Goal: Task Accomplishment & Management: Complete application form

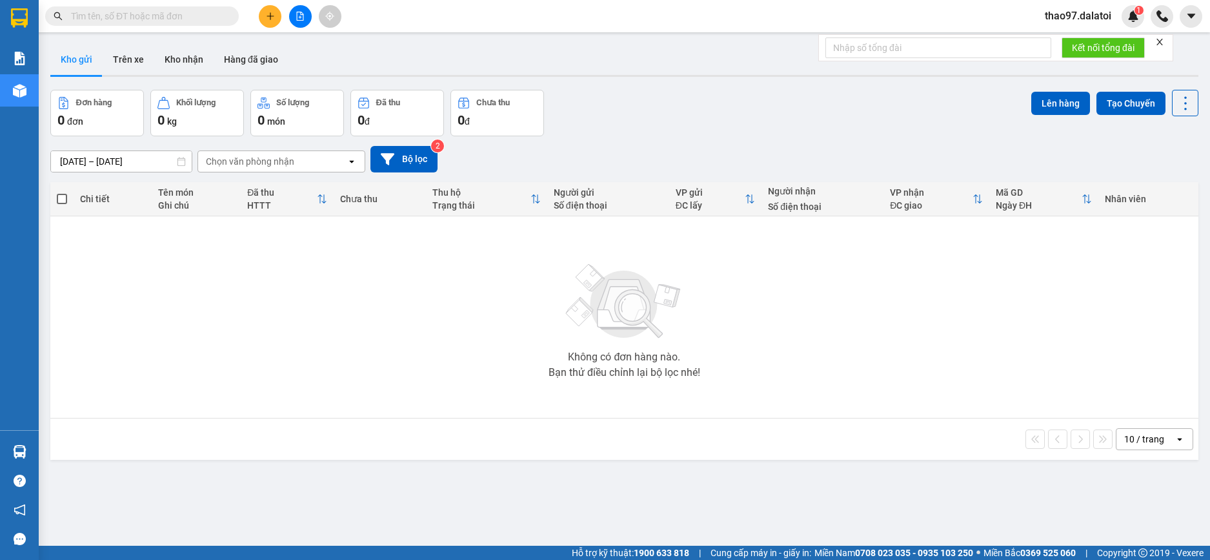
click at [1085, 17] on span "thao97.dalatoi" at bounding box center [1078, 16] width 87 height 16
click at [1081, 39] on span "Đăng xuất" at bounding box center [1084, 40] width 59 height 14
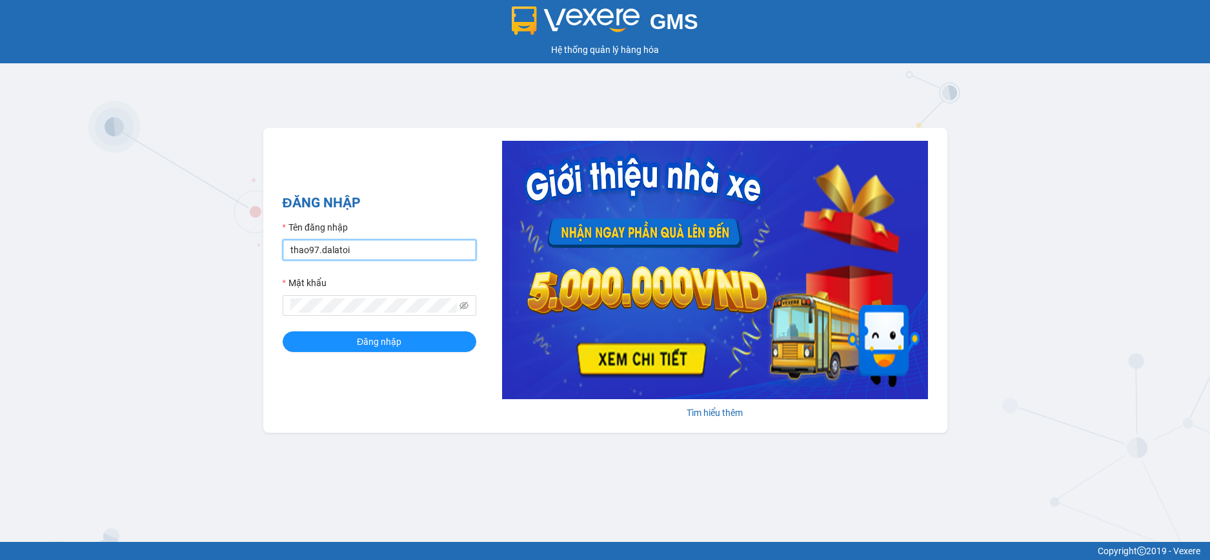
click at [389, 254] on input "thao97.dalatoi" at bounding box center [380, 250] width 194 height 21
type input "vpdalat.dalatoi"
click at [379, 337] on span "Đăng nhập" at bounding box center [379, 341] width 45 height 14
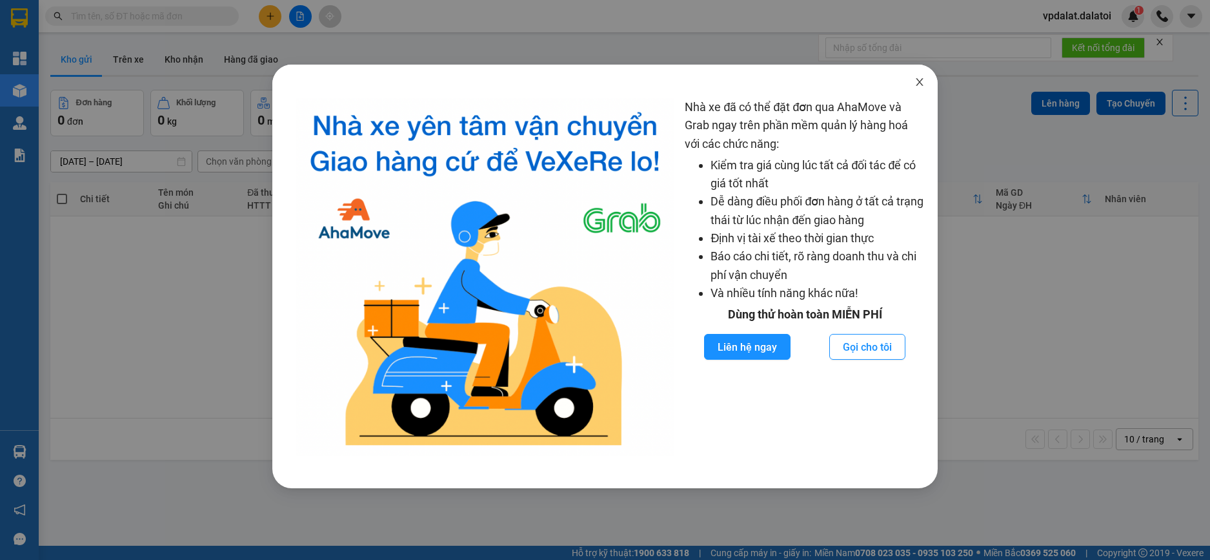
click at [919, 81] on icon "close" at bounding box center [920, 82] width 10 height 10
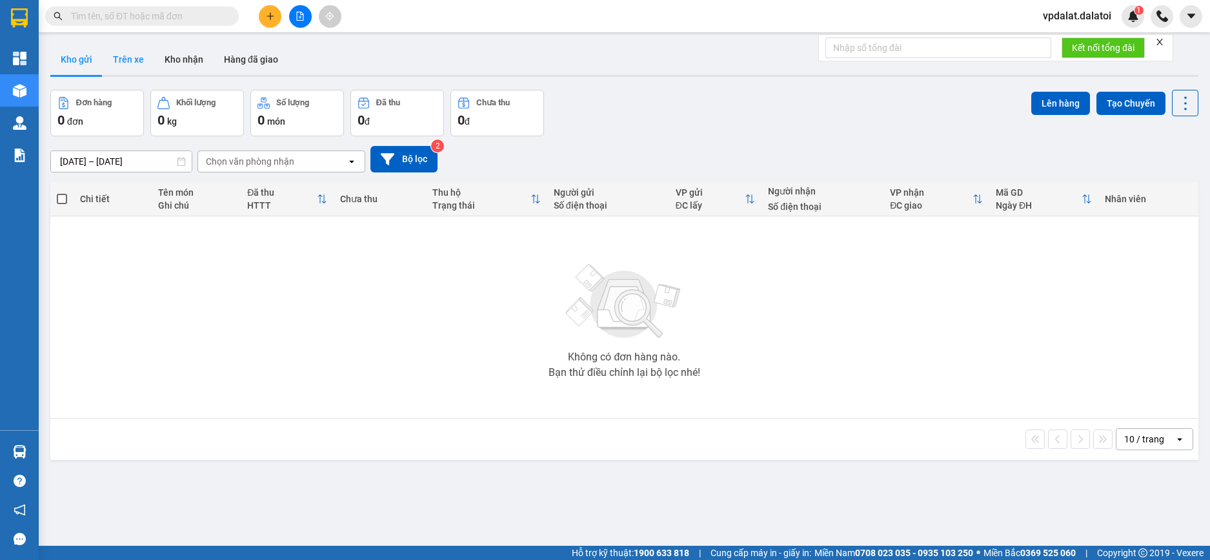
click at [125, 63] on button "Trên xe" at bounding box center [129, 59] width 52 height 31
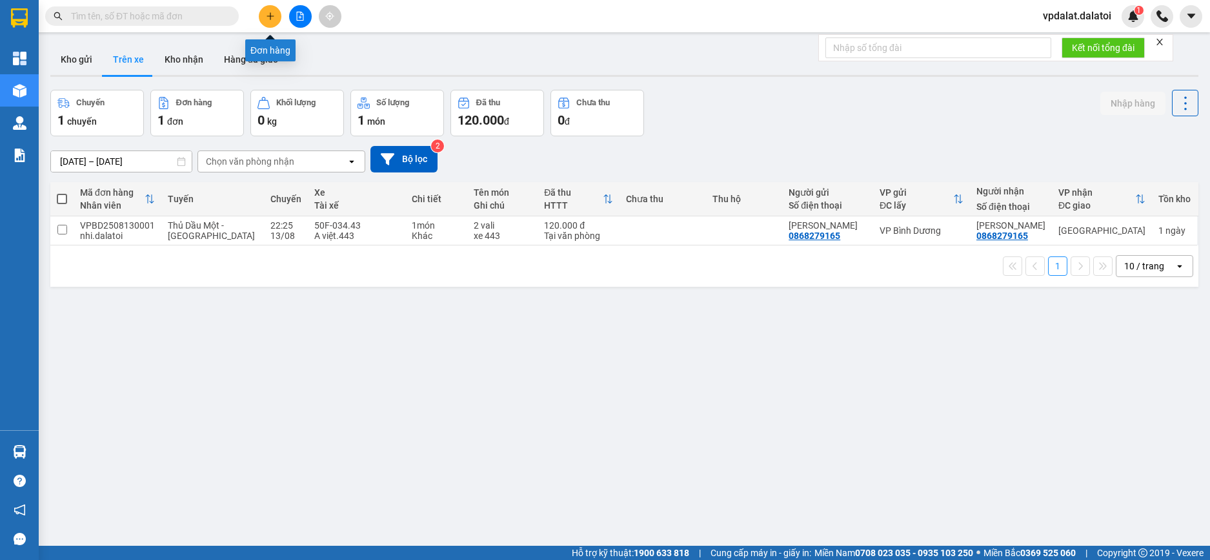
click at [269, 19] on icon "plus" at bounding box center [270, 16] width 9 height 9
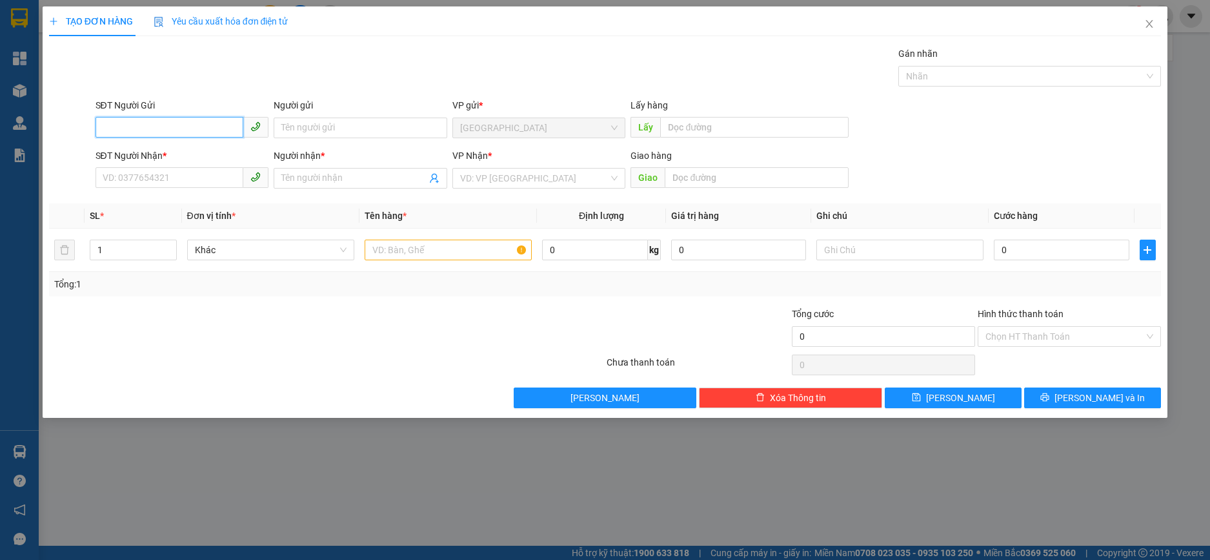
click at [197, 124] on input "SĐT Người Gửi" at bounding box center [170, 127] width 148 height 21
paste input "0363471778"
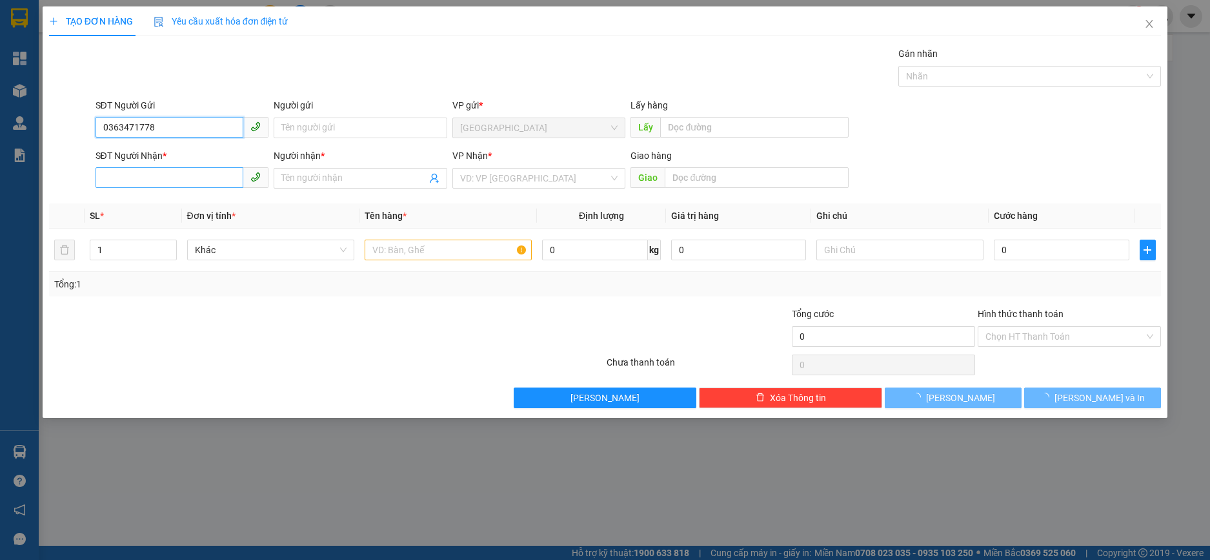
type input "0363471778"
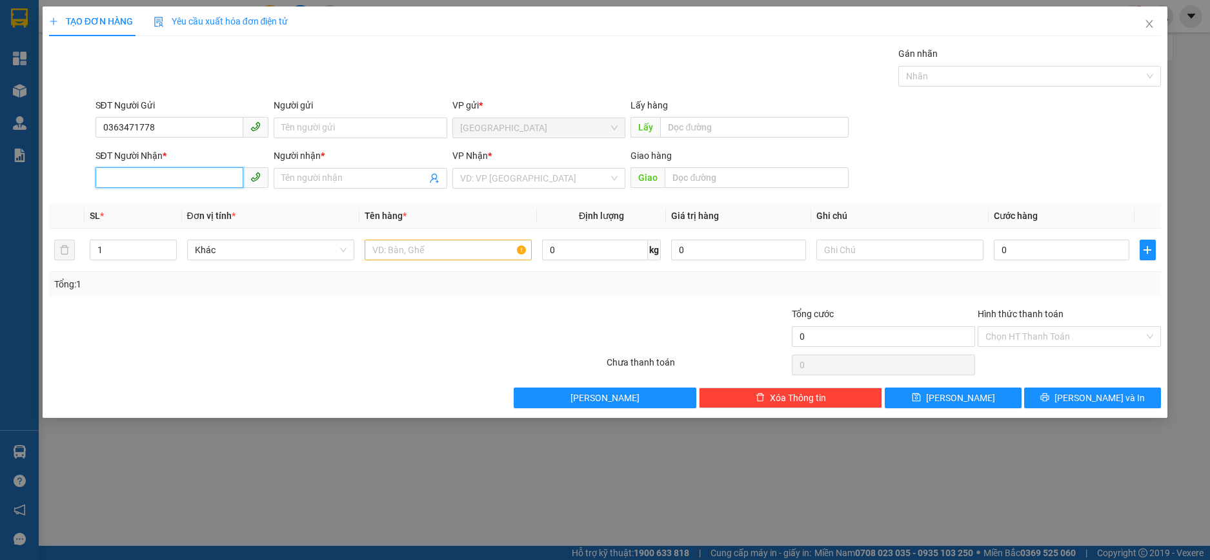
click at [194, 183] on input "SĐT Người Nhận *" at bounding box center [170, 177] width 148 height 21
paste input "0363471778"
type input "0363471778"
click at [369, 132] on input "Người gửi" at bounding box center [361, 127] width 174 height 21
paste input "Ngọc Thoa"
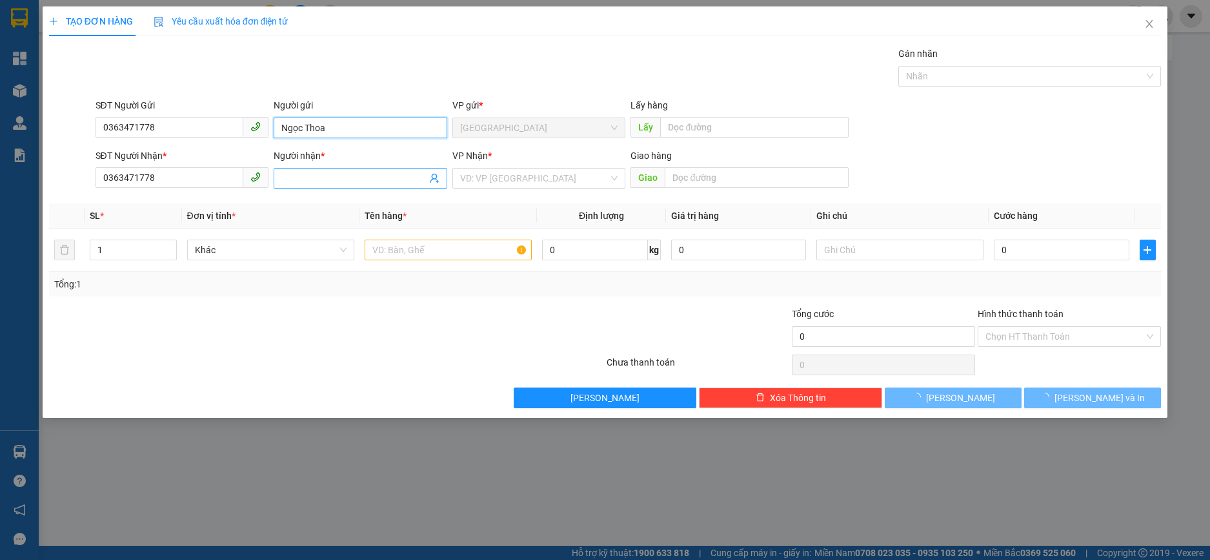
type input "Ngọc Thoa"
click at [365, 170] on span at bounding box center [361, 178] width 174 height 21
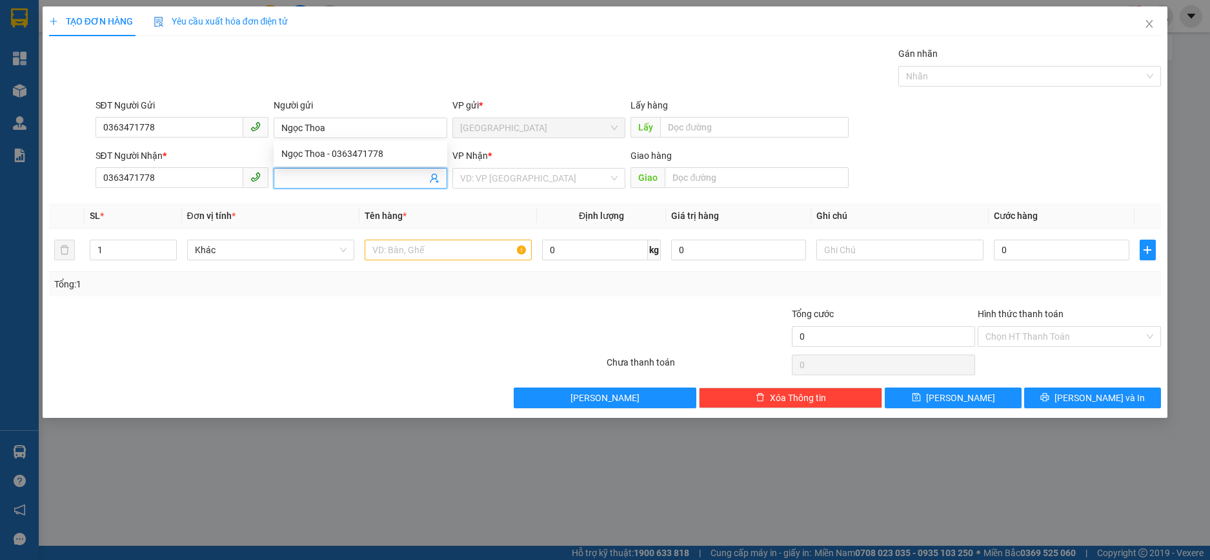
paste input "Ngọc Thoa"
click at [309, 202] on div "Ngọc Thoa - 0363471778" at bounding box center [360, 204] width 158 height 14
type input "Ngọc Thoa"
click at [518, 181] on input "search" at bounding box center [534, 177] width 149 height 19
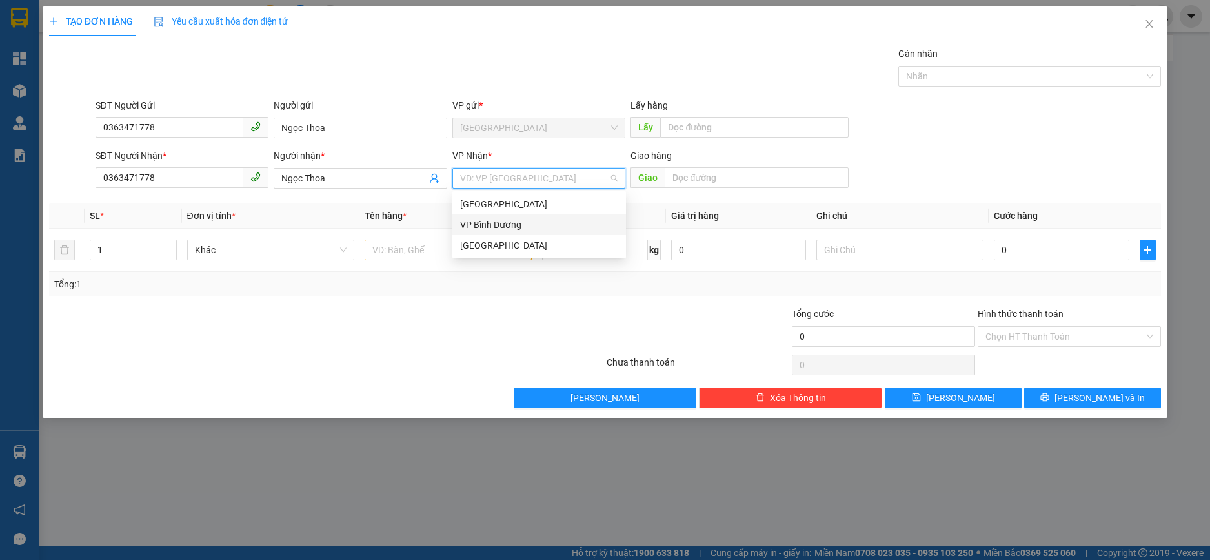
click at [493, 223] on div "VP Bình Dương" at bounding box center [539, 225] width 158 height 14
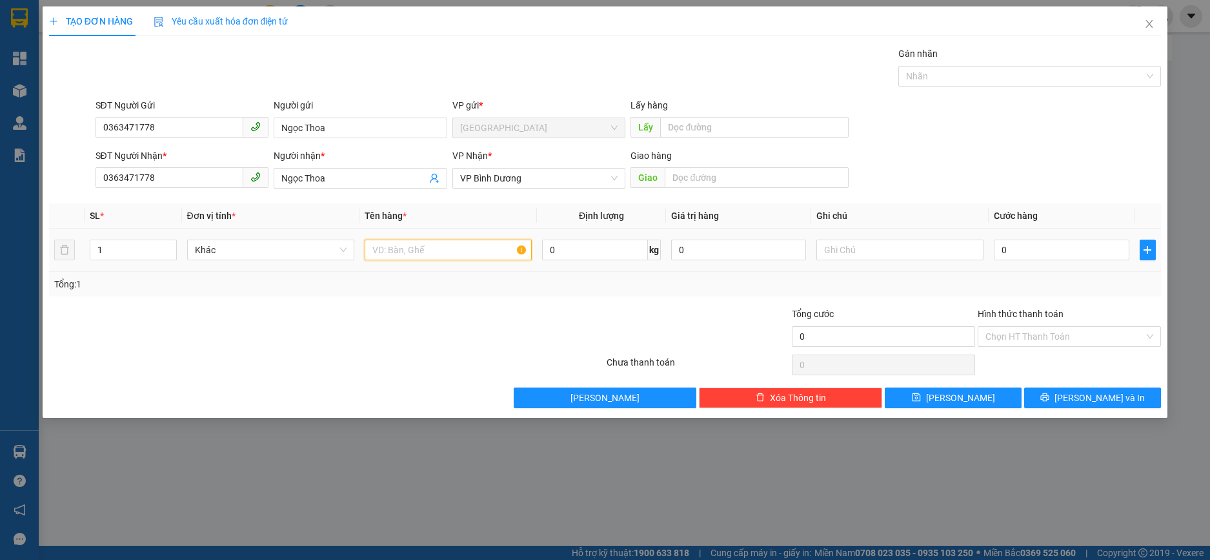
click at [412, 254] on input "text" at bounding box center [448, 250] width 167 height 21
click at [448, 250] on input "text" at bounding box center [448, 250] width 167 height 21
paste input "4balo 2 Vali"
type input "4balo 2 Vali"
click at [884, 251] on input "text" at bounding box center [900, 250] width 167 height 21
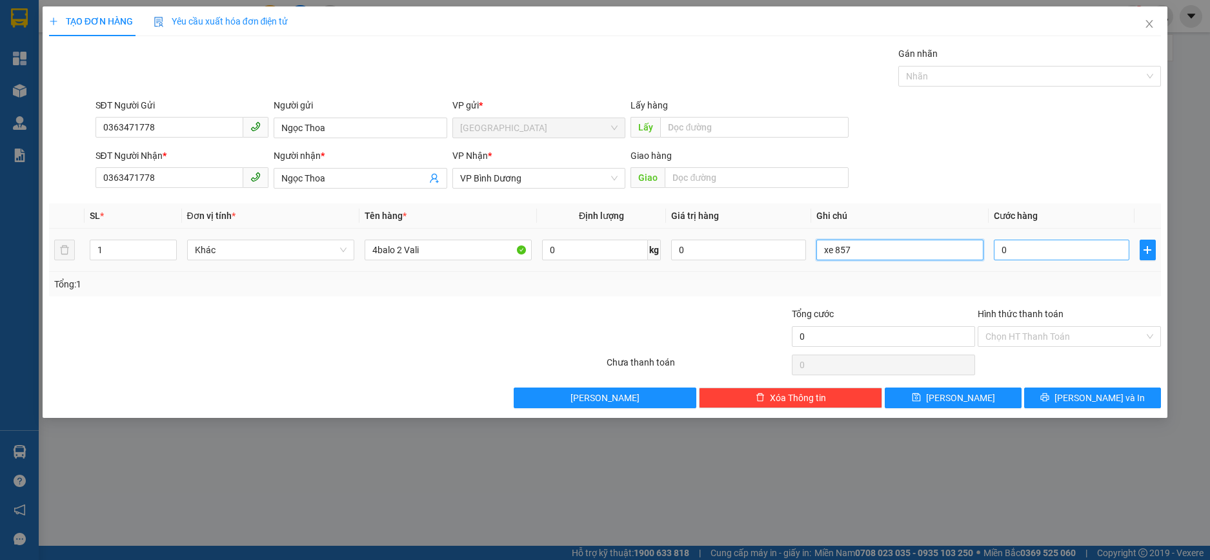
type input "xe 857"
click at [1057, 247] on input "0" at bounding box center [1061, 250] width 135 height 21
type input "2"
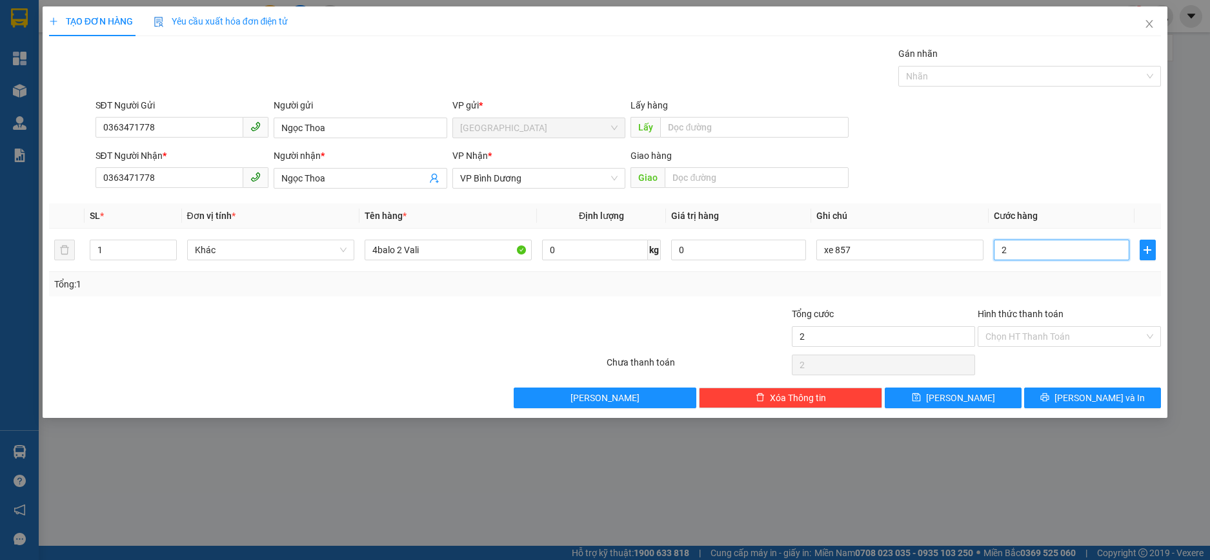
type input "28"
type input "280"
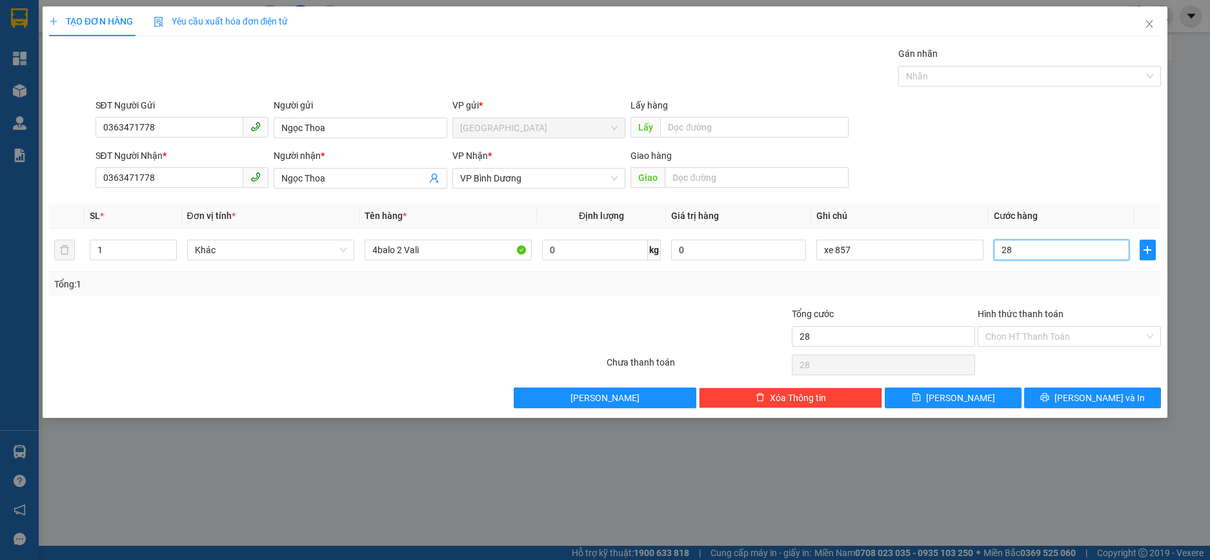
type input "280"
type input "2.800"
type input "28.000"
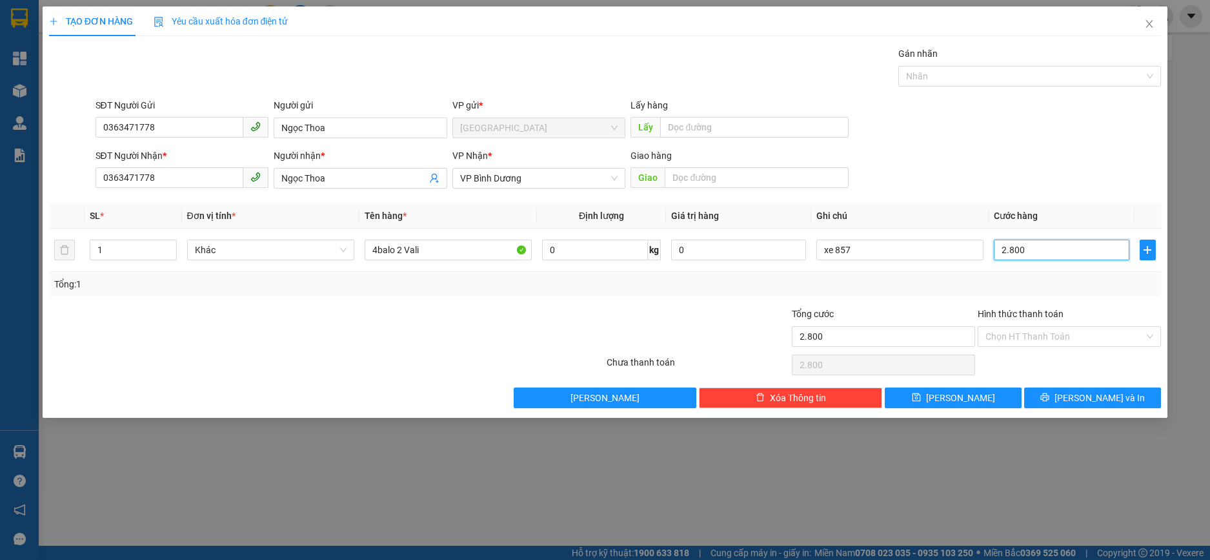
type input "28.000"
type input "280.000"
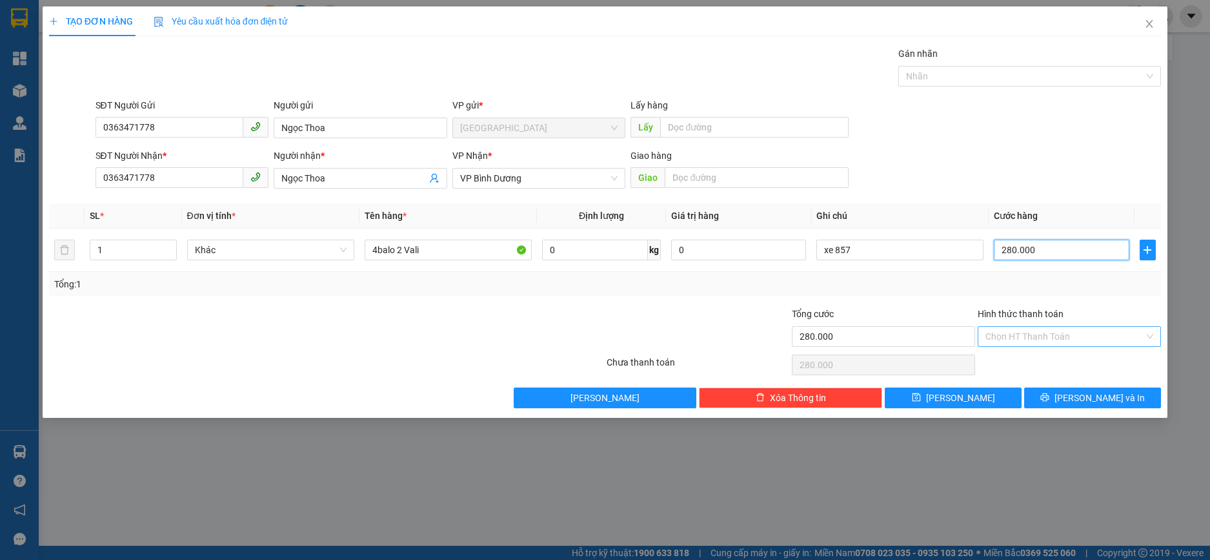
type input "280.000"
click at [1071, 340] on input "Hình thức thanh toán" at bounding box center [1065, 336] width 159 height 19
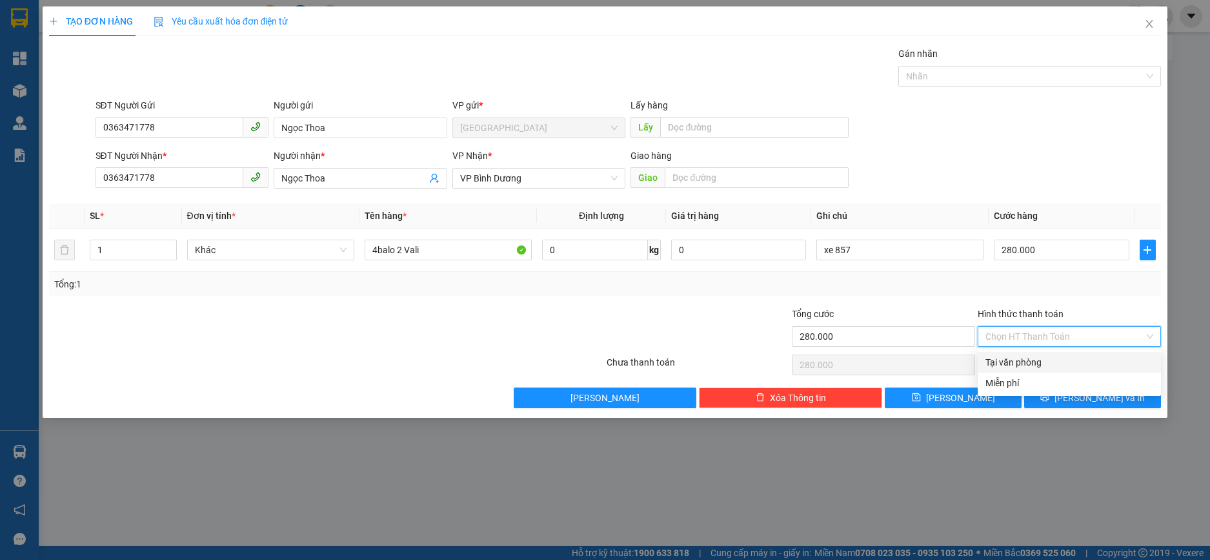
click at [1030, 360] on div "Tại văn phòng" at bounding box center [1070, 362] width 168 height 14
type input "0"
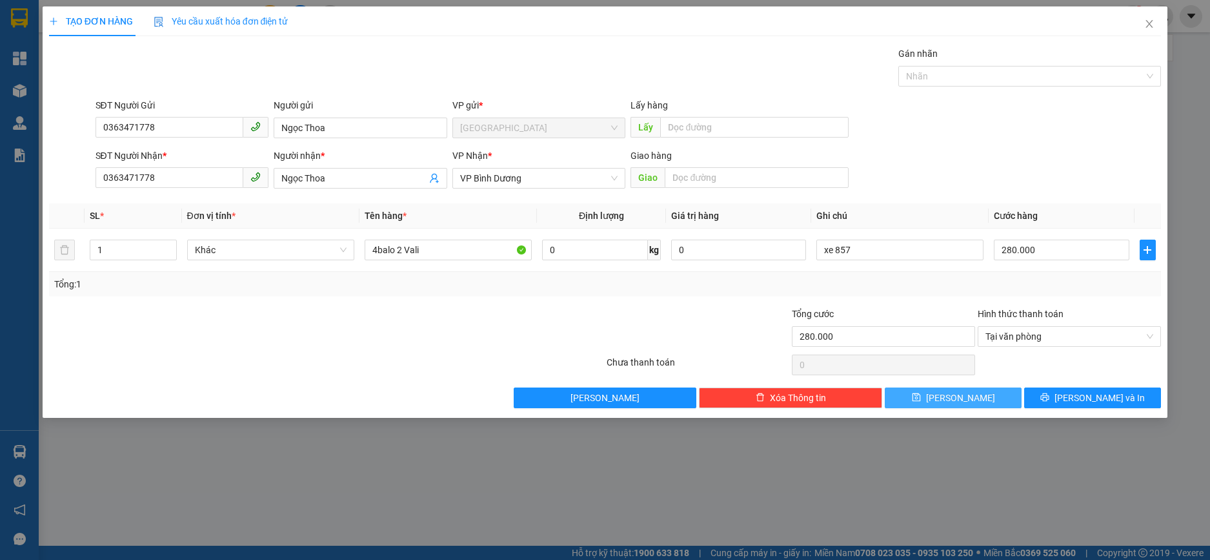
click at [996, 394] on button "[PERSON_NAME]" at bounding box center [953, 397] width 137 height 21
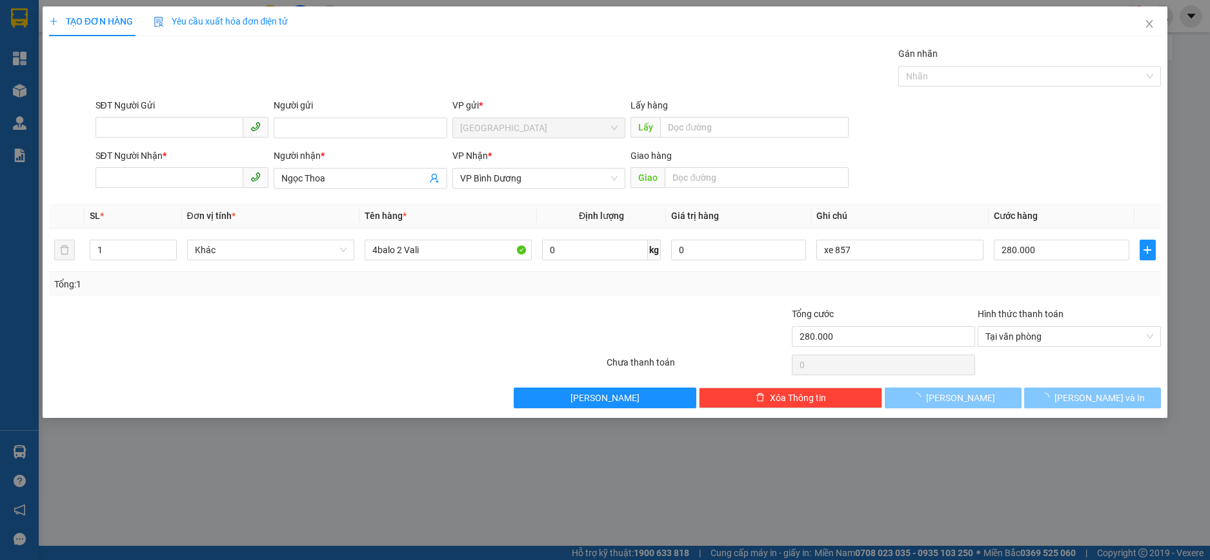
type input "0"
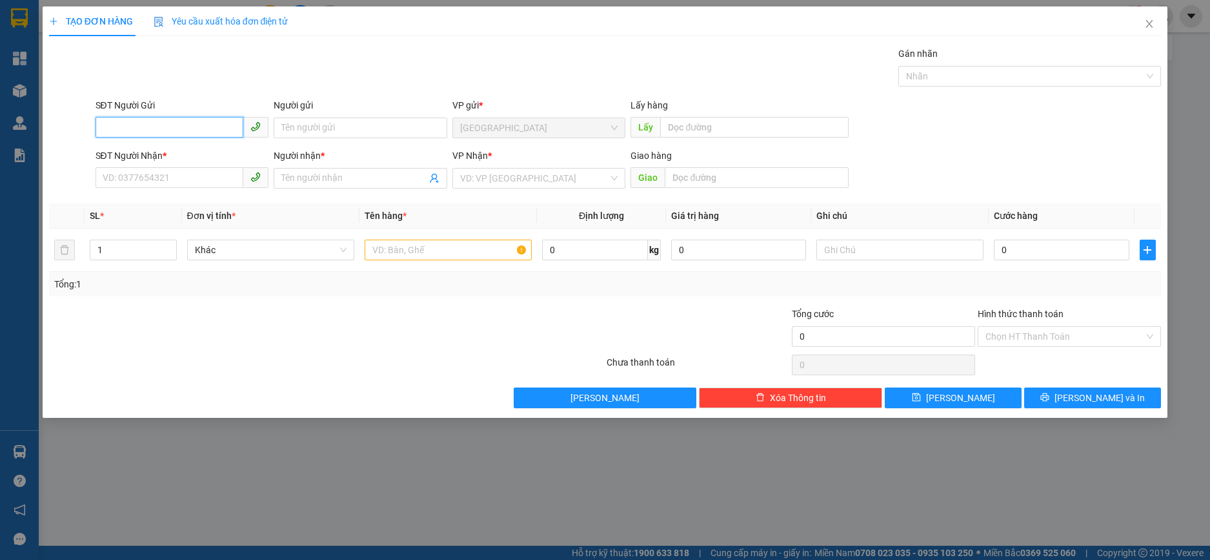
click at [181, 127] on input "SĐT Người Gửi" at bounding box center [170, 127] width 148 height 21
paste input "0356928410"
type input "0356928410"
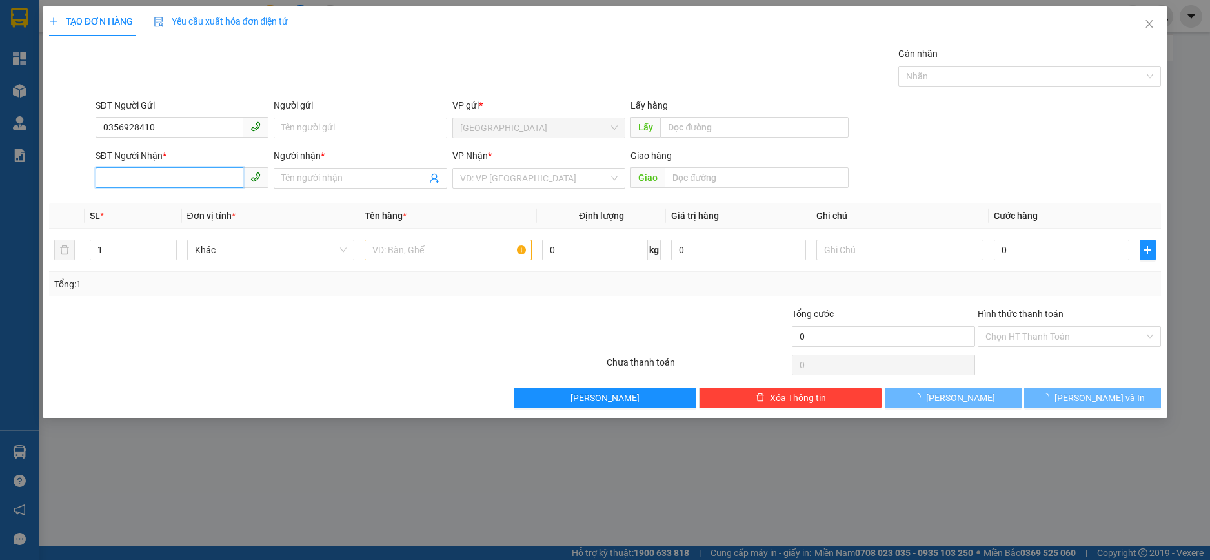
click at [170, 176] on input "SĐT Người Nhận *" at bounding box center [170, 177] width 148 height 21
paste input "0356928410"
type input "0356928410"
click at [290, 128] on input "Người gửi" at bounding box center [361, 127] width 174 height 21
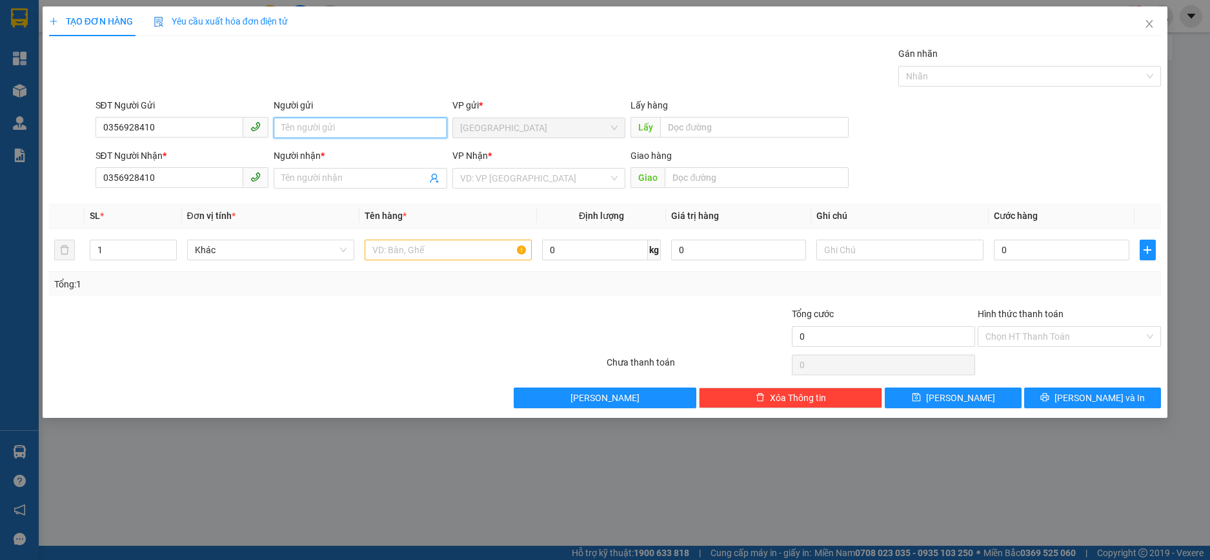
click at [316, 130] on input "Người gửi" at bounding box center [361, 127] width 174 height 21
paste input "mỹ duyên"
type input "mỹ duyên"
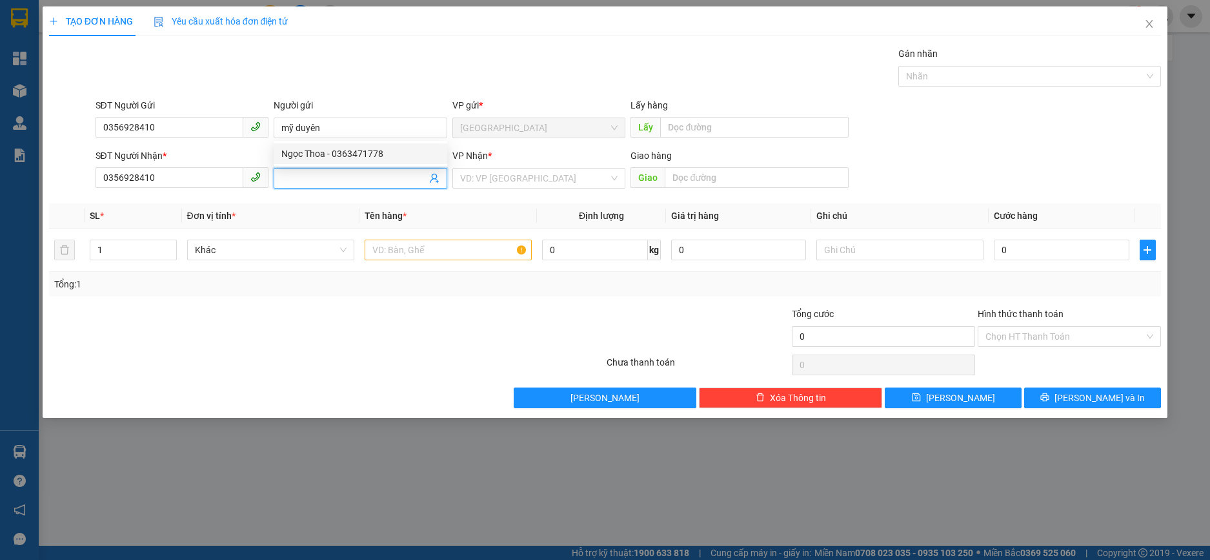
click at [332, 181] on input "Người nhận *" at bounding box center [353, 178] width 145 height 14
paste input "mỹ duyên"
type input "mỹ duyên"
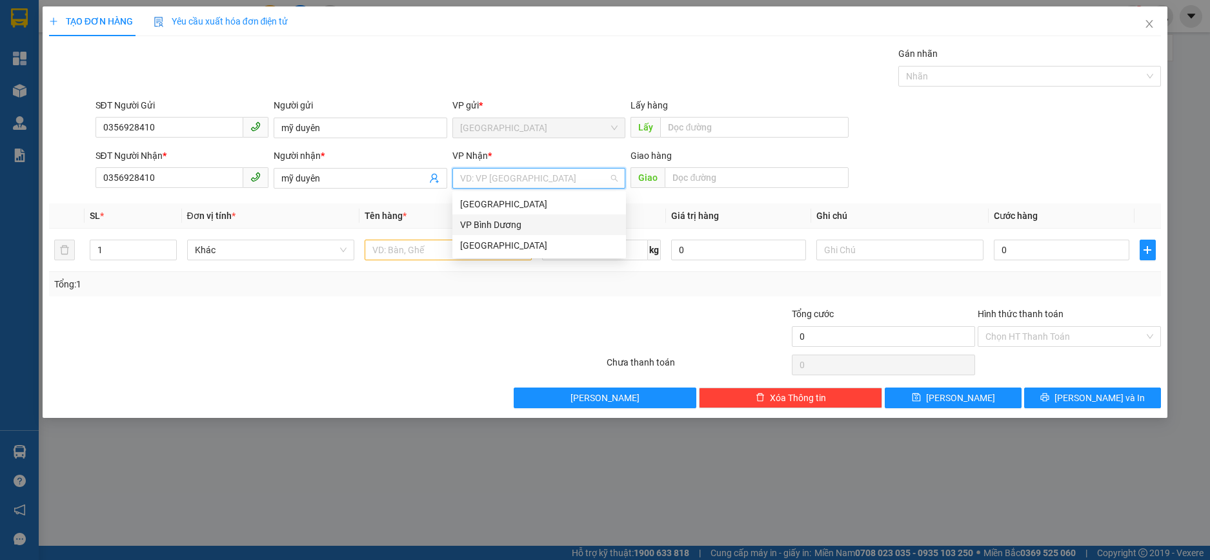
click at [515, 179] on input "search" at bounding box center [534, 177] width 149 height 19
click at [500, 230] on div "VP Bình Dương" at bounding box center [539, 225] width 158 height 14
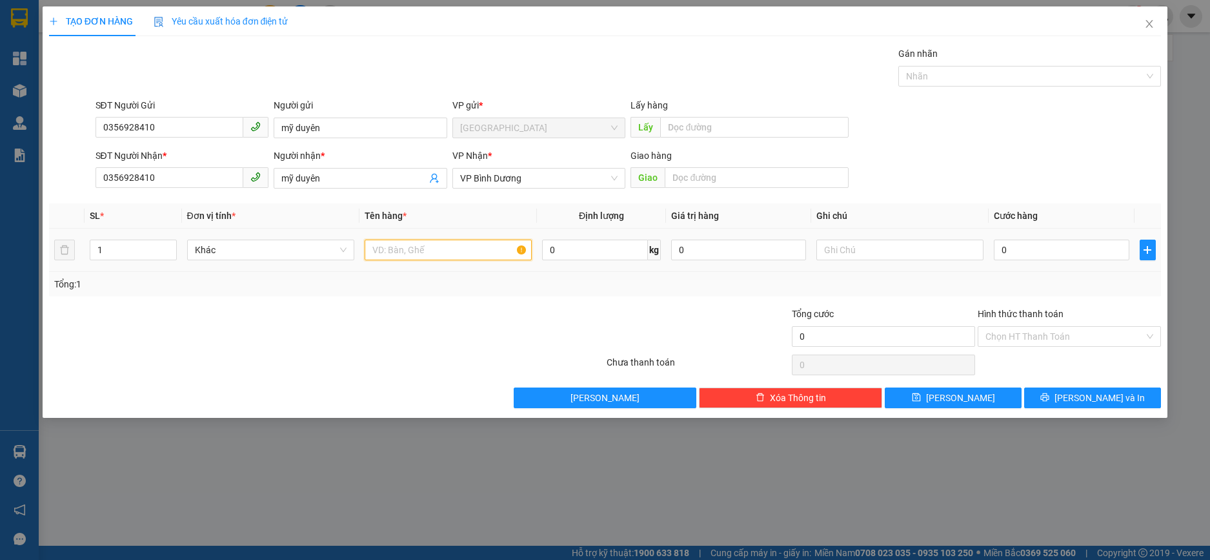
click at [423, 256] on input "text" at bounding box center [448, 250] width 167 height 21
type input "1"
click at [463, 250] on input "text" at bounding box center [448, 250] width 167 height 21
paste input "1 vali trắng"
type input "1 vali trắng"
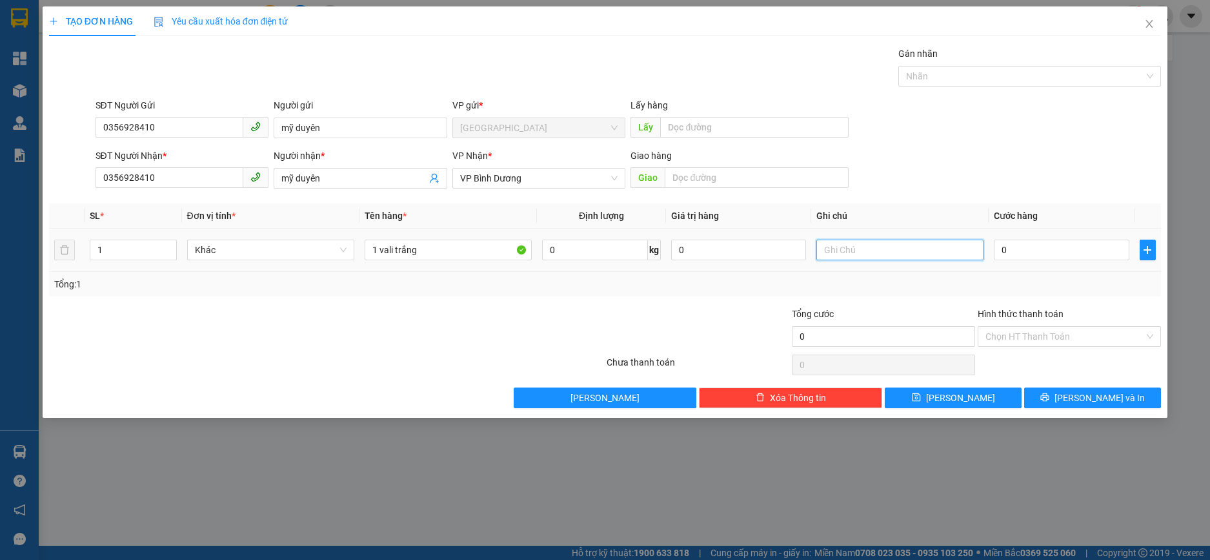
click at [864, 251] on input "text" at bounding box center [900, 250] width 167 height 21
type input "xe 857"
click at [1054, 251] on input "0" at bounding box center [1061, 250] width 135 height 21
type input "7"
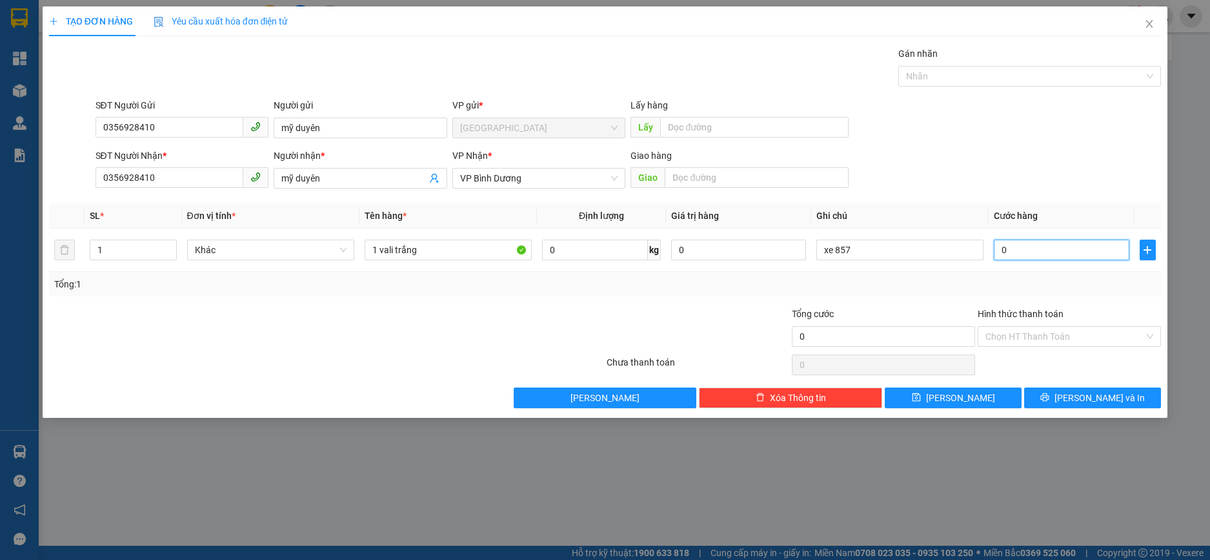
type input "7"
type input "70"
type input "700"
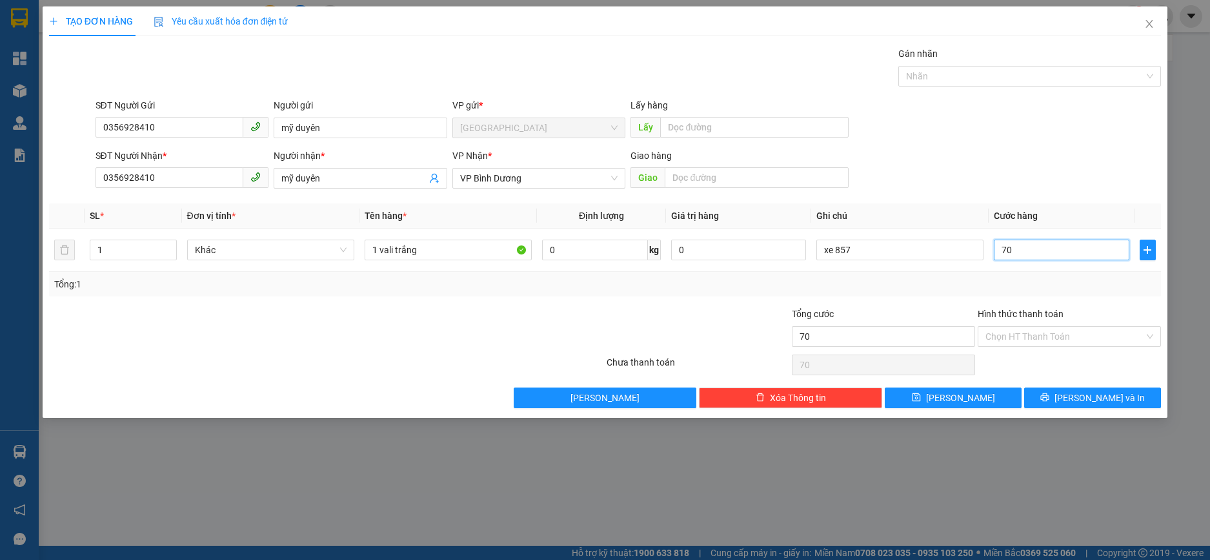
type input "700"
type input "7.000"
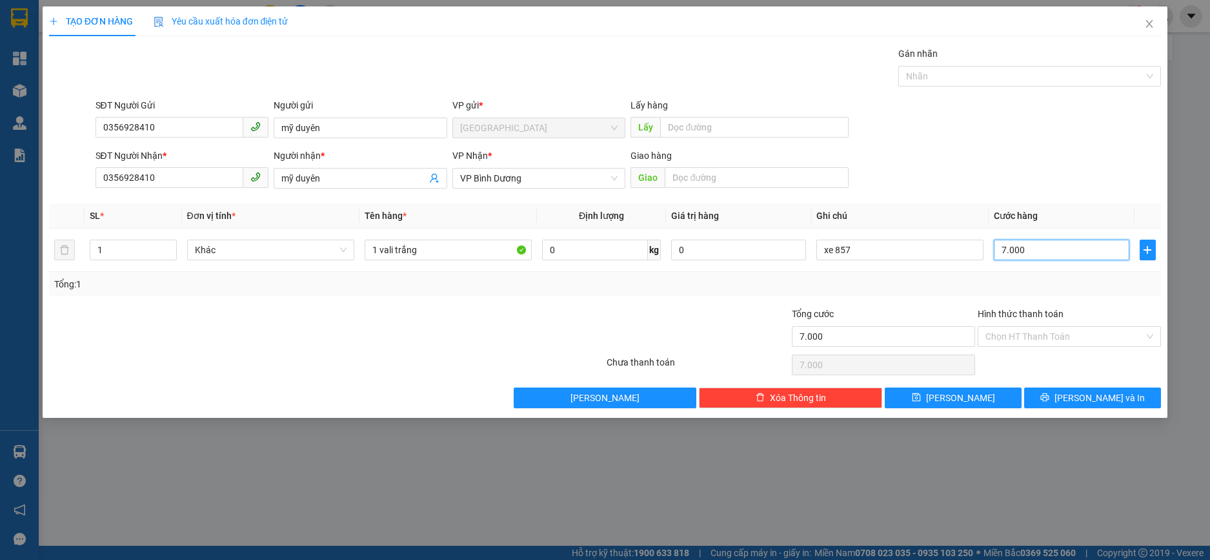
type input "70.000"
type input "700.000"
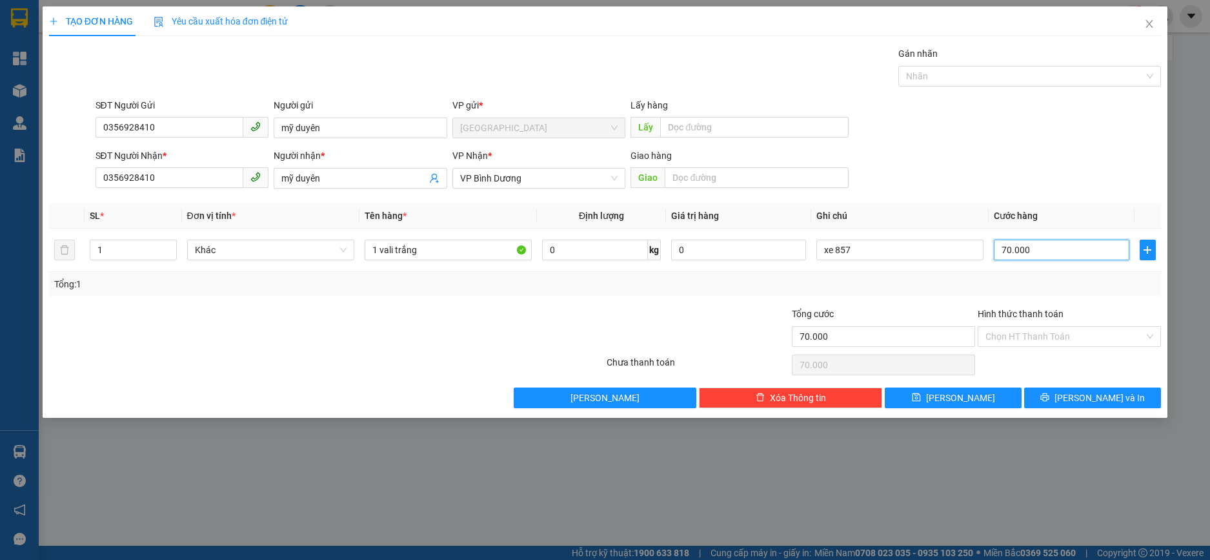
type input "700.000"
type input "70.000"
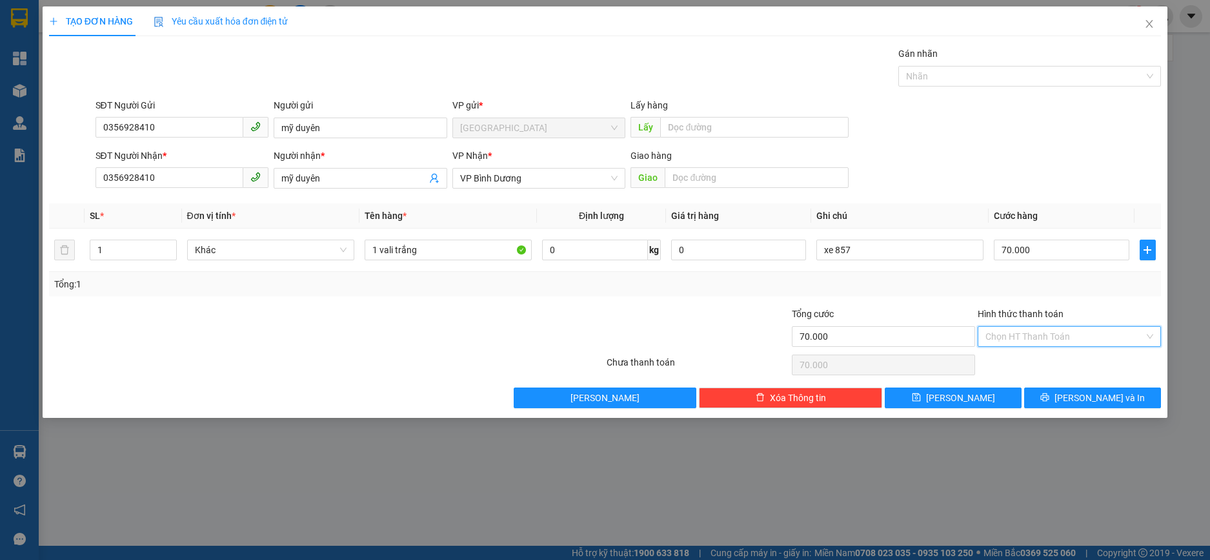
click at [1045, 334] on input "Hình thức thanh toán" at bounding box center [1065, 336] width 159 height 19
click at [1009, 357] on div "Tại văn phòng" at bounding box center [1070, 362] width 168 height 14
type input "0"
click at [957, 397] on span "[PERSON_NAME]" at bounding box center [960, 398] width 69 height 14
type input "0"
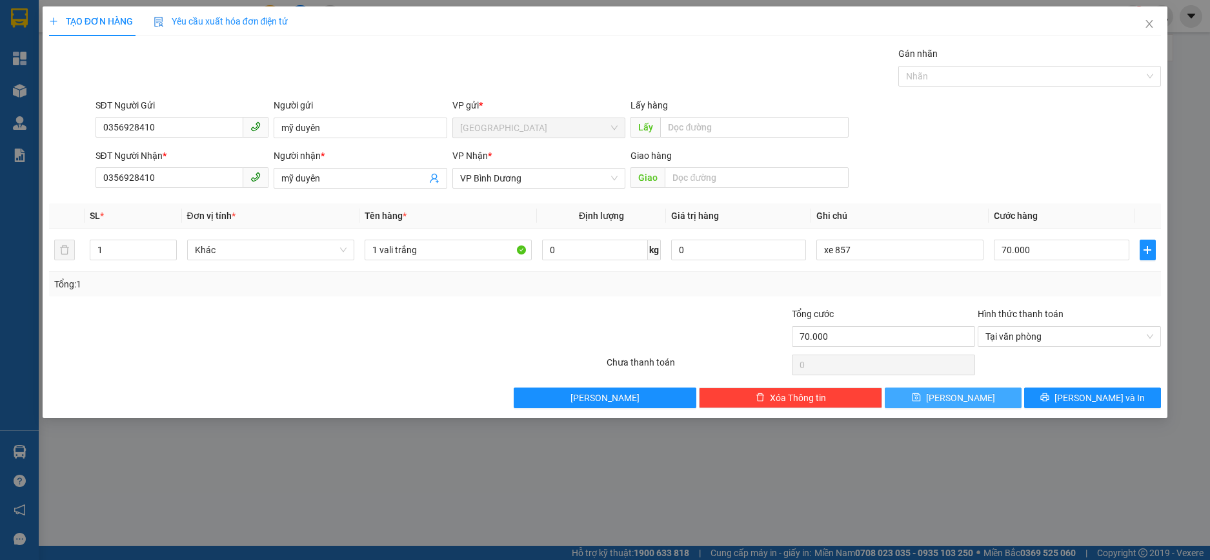
type input "0"
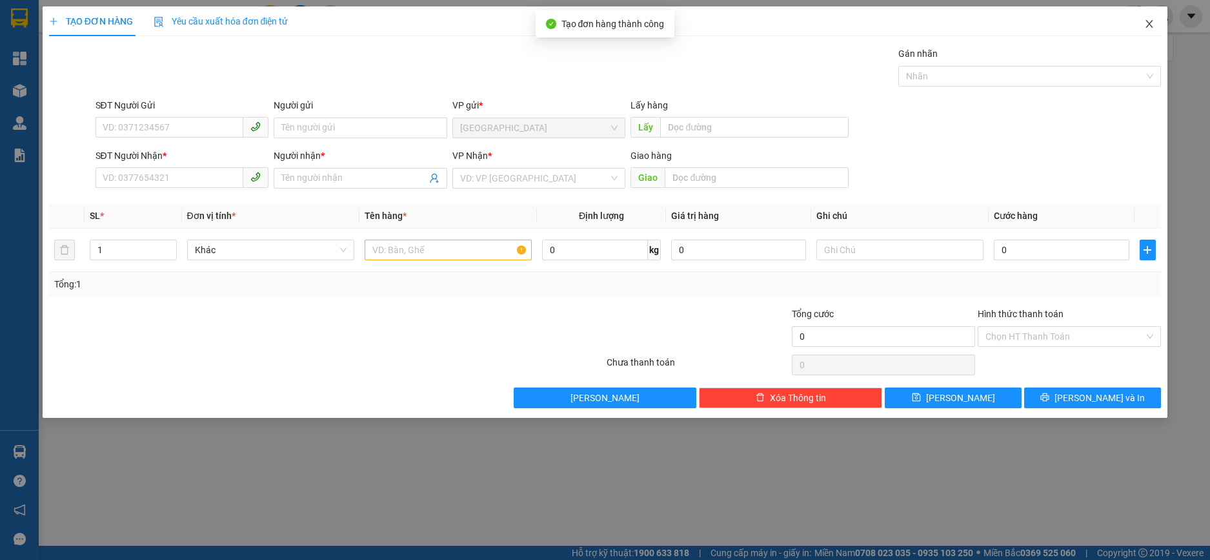
click at [1149, 27] on icon "close" at bounding box center [1150, 24] width 10 height 10
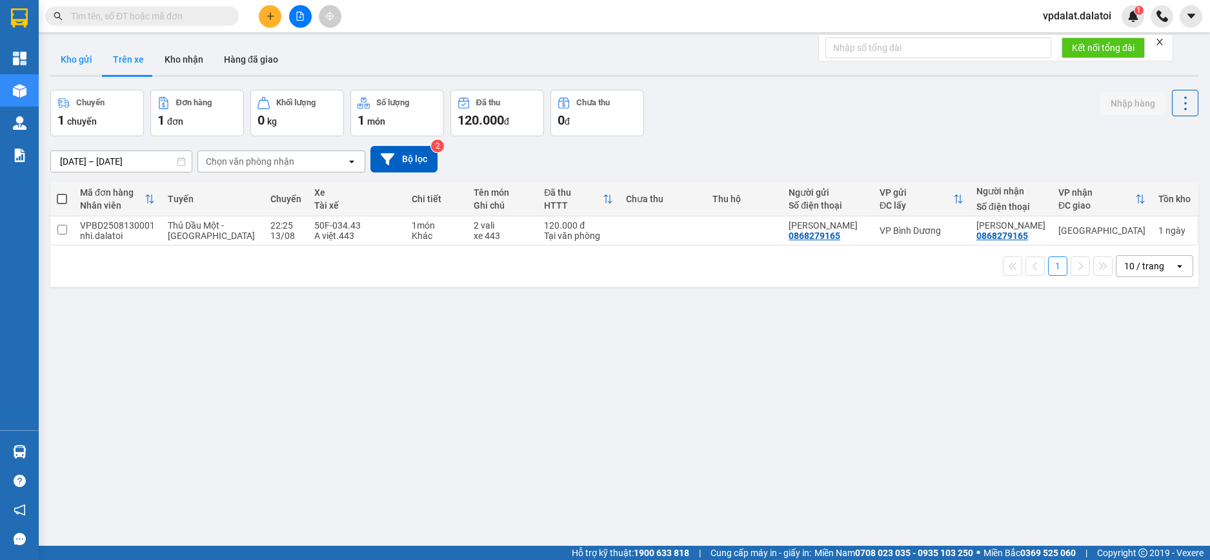
click at [75, 65] on button "Kho gửi" at bounding box center [76, 59] width 52 height 31
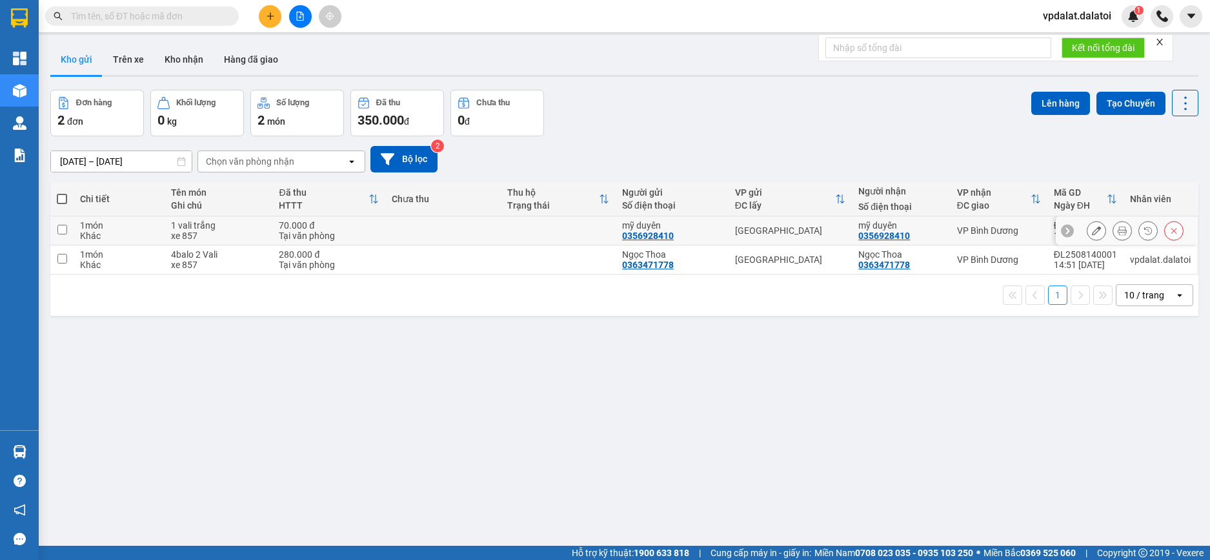
drag, startPoint x: 61, startPoint y: 228, endPoint x: 63, endPoint y: 246, distance: 18.2
click at [61, 229] on input "checkbox" at bounding box center [62, 230] width 10 height 10
checkbox input "true"
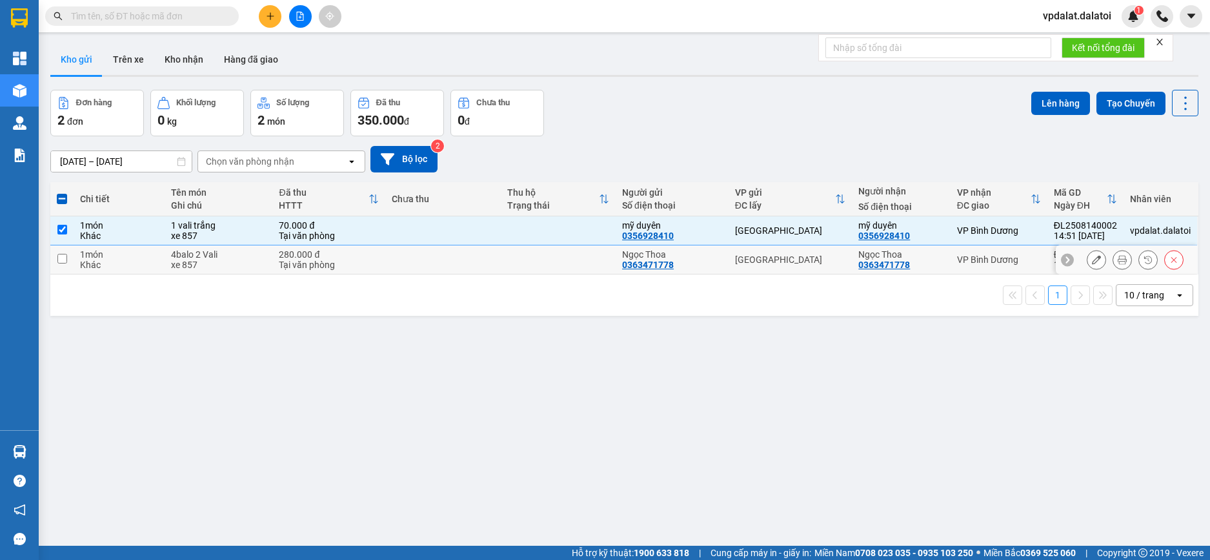
click at [60, 256] on input "checkbox" at bounding box center [62, 259] width 10 height 10
checkbox input "true"
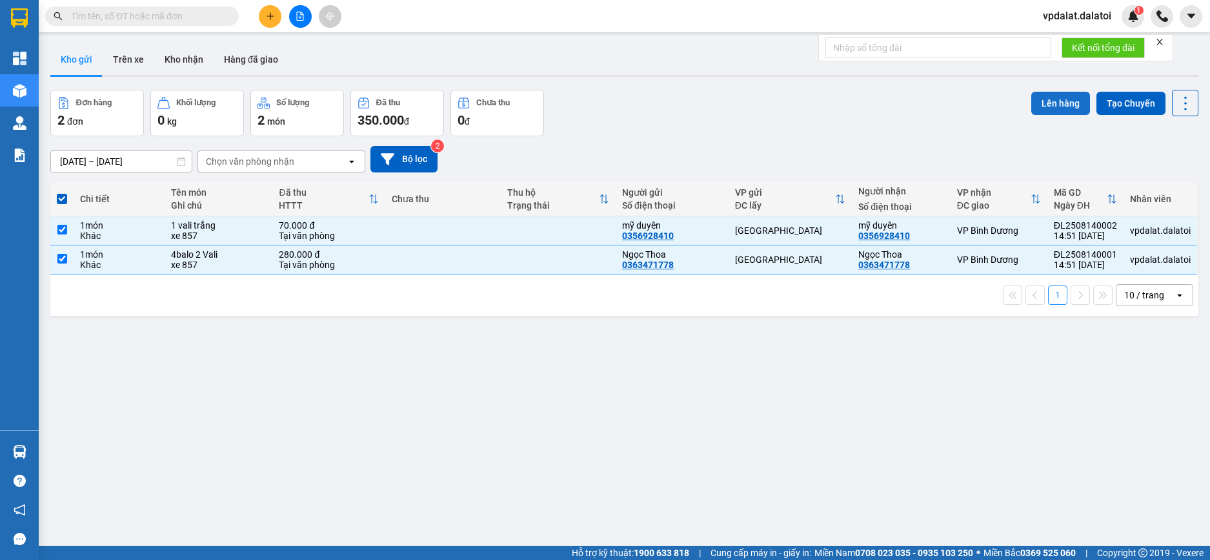
click at [1059, 108] on button "Lên hàng" at bounding box center [1061, 103] width 59 height 23
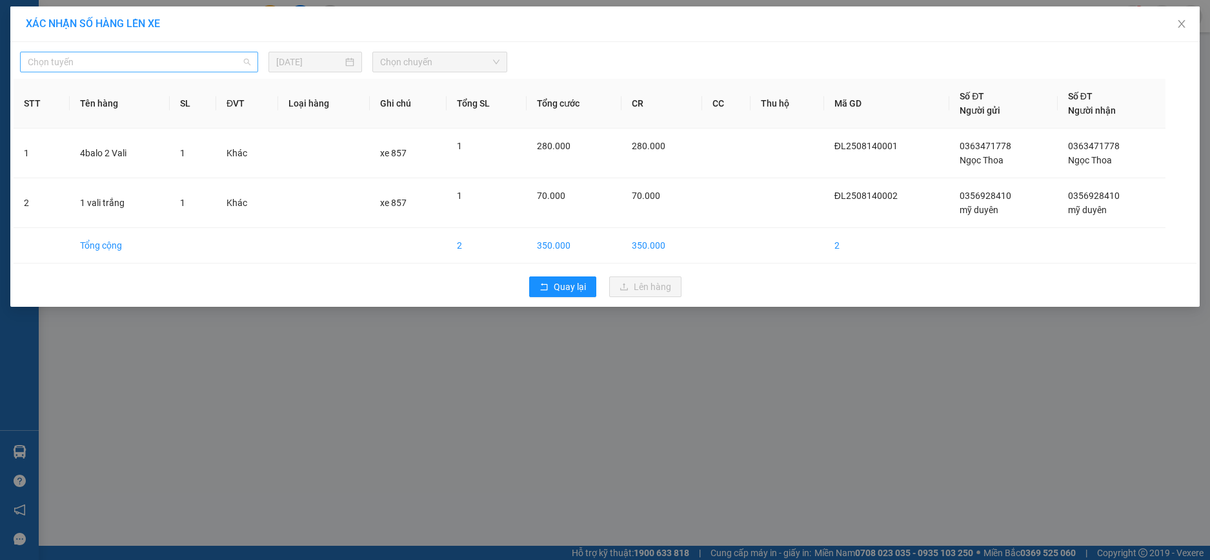
click at [167, 61] on span "Chọn tuyến" at bounding box center [139, 61] width 223 height 19
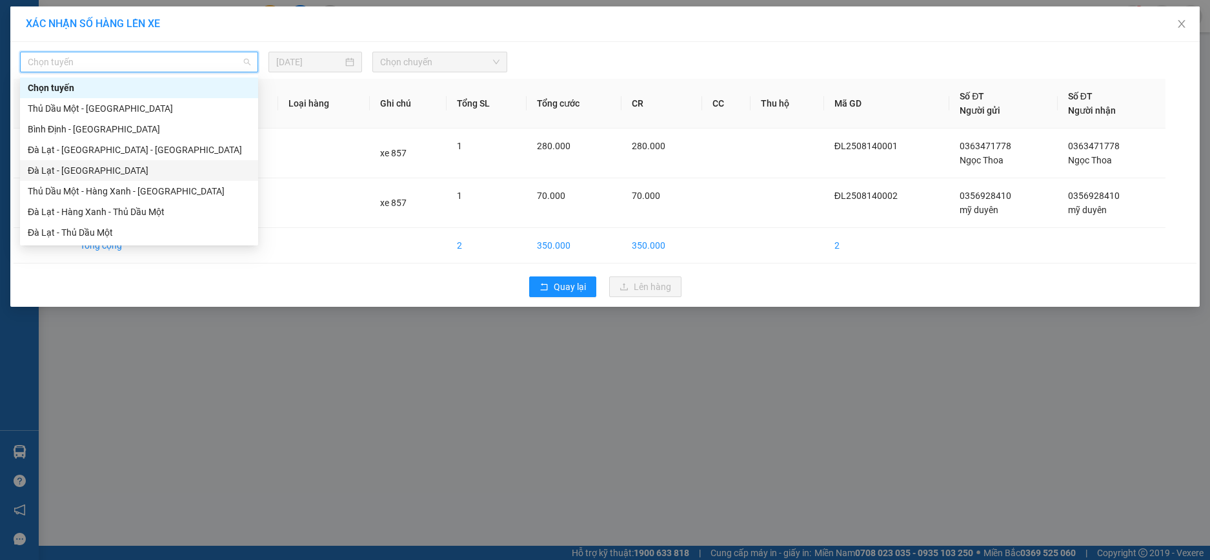
click at [74, 171] on div "Đà Lạt - [GEOGRAPHIC_DATA]" at bounding box center [139, 170] width 223 height 14
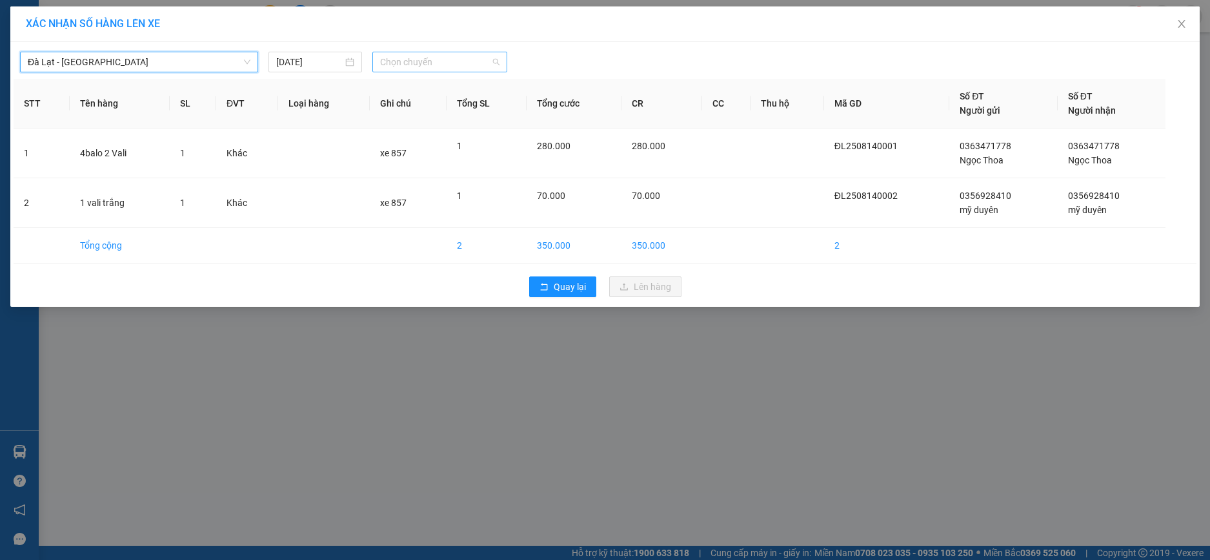
click at [397, 59] on span "Chọn chuyến" at bounding box center [439, 61] width 119 height 19
click at [414, 109] on div "14:30 - 50H-368.57" at bounding box center [430, 108] width 101 height 14
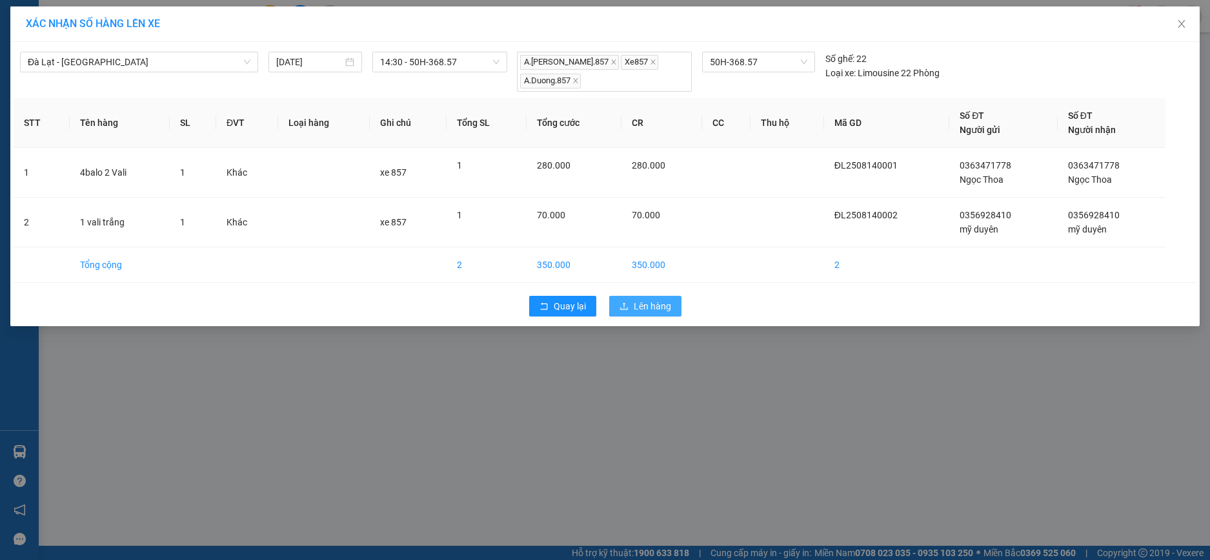
click at [632, 307] on button "Lên hàng" at bounding box center [645, 306] width 72 height 21
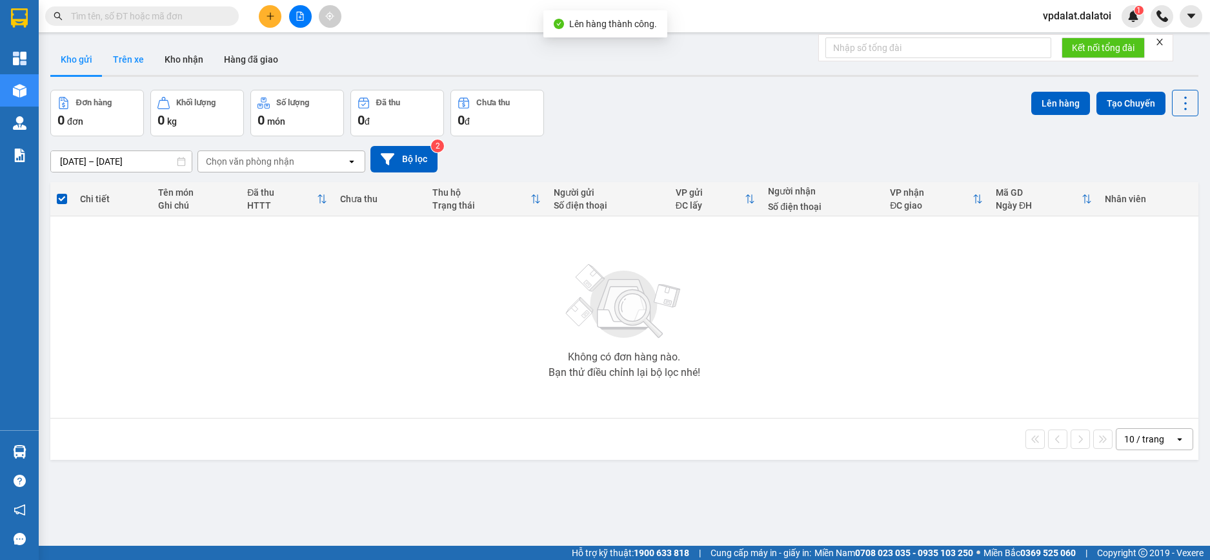
click at [128, 59] on button "Trên xe" at bounding box center [129, 59] width 52 height 31
